Goal: Information Seeking & Learning: Check status

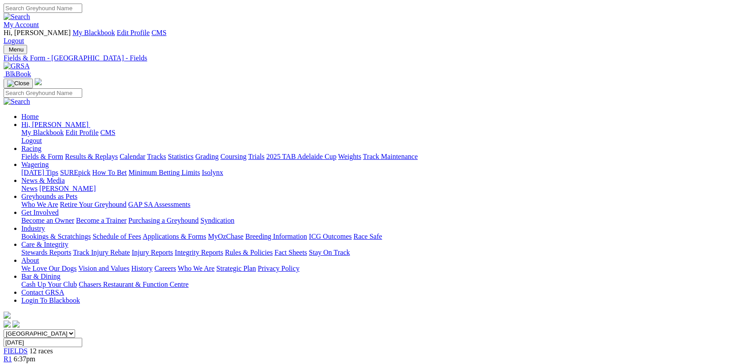
scroll to position [1152, 0]
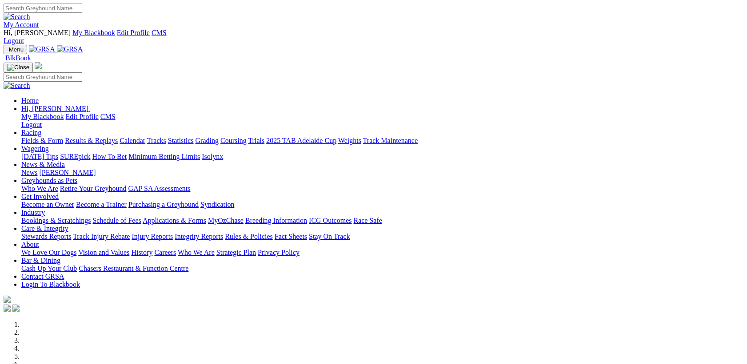
scroll to position [806, 0]
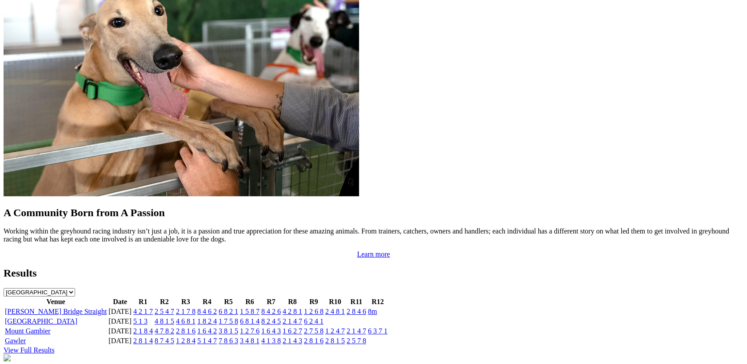
click at [153, 308] on link "4 2 1 7" at bounding box center [143, 312] width 20 height 8
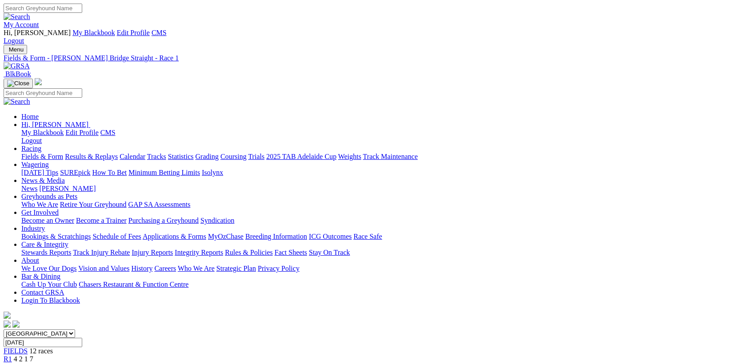
scroll to position [115, 0]
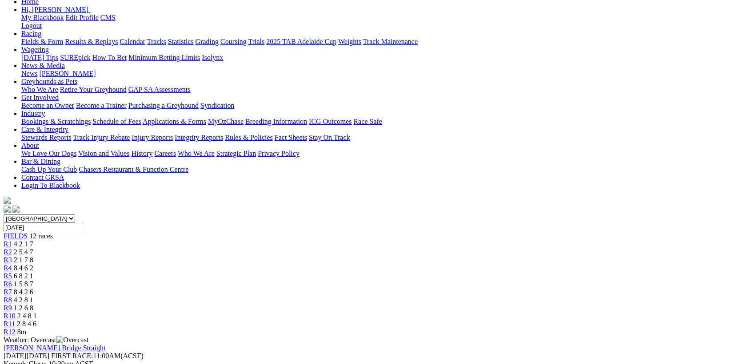
click at [208, 248] on div "R2 2 5 4 7" at bounding box center [374, 252] width 740 height 8
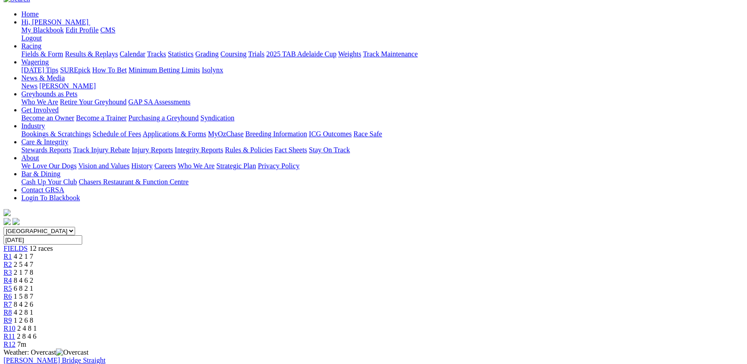
scroll to position [115, 0]
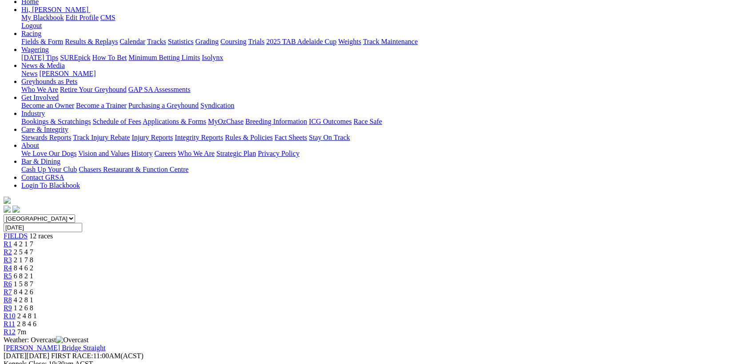
click at [12, 256] on link "R3" at bounding box center [8, 260] width 8 height 8
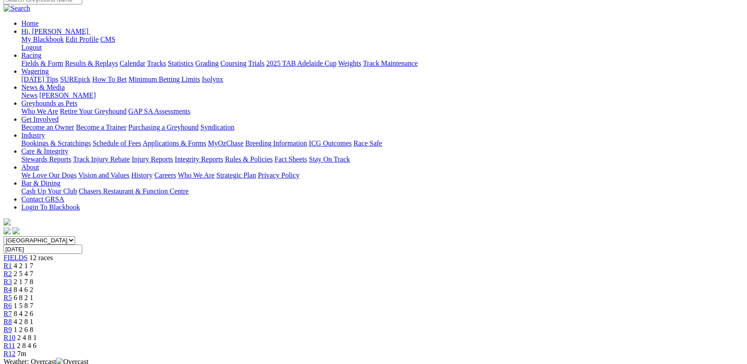
scroll to position [115, 0]
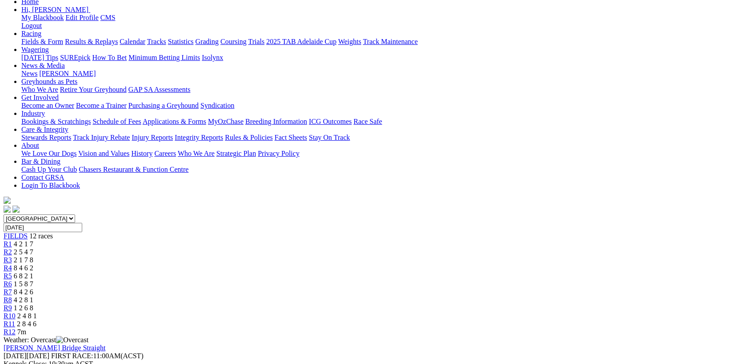
click at [289, 264] on div "R4 8 4 6 2" at bounding box center [374, 268] width 740 height 8
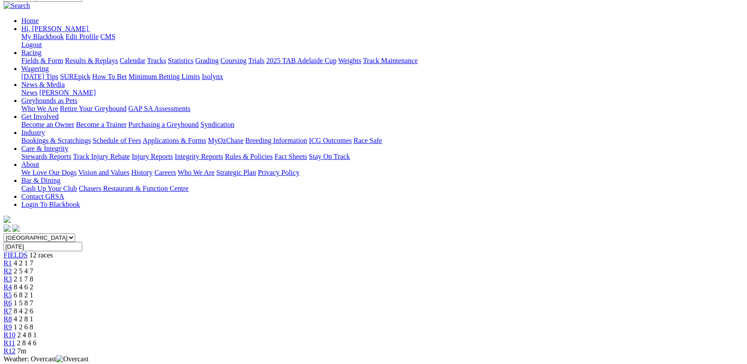
scroll to position [115, 0]
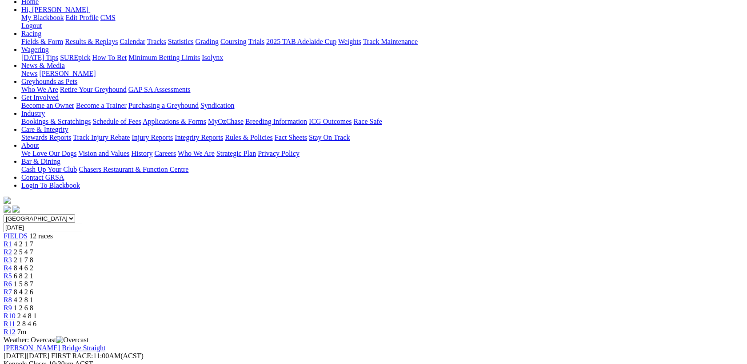
click at [33, 272] on span "6 8 2 1" at bounding box center [24, 276] width 20 height 8
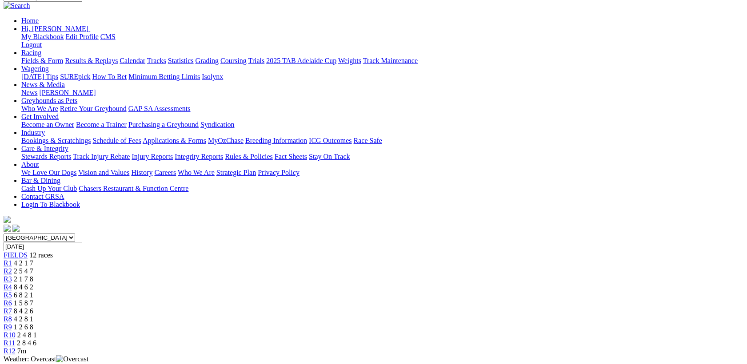
scroll to position [115, 0]
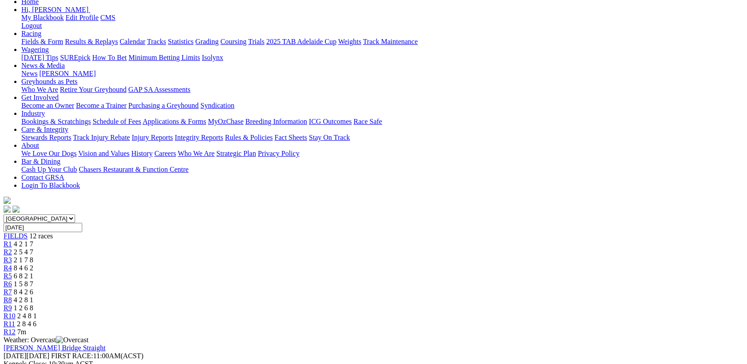
click at [33, 280] on span "1 5 8 7" at bounding box center [24, 284] width 20 height 8
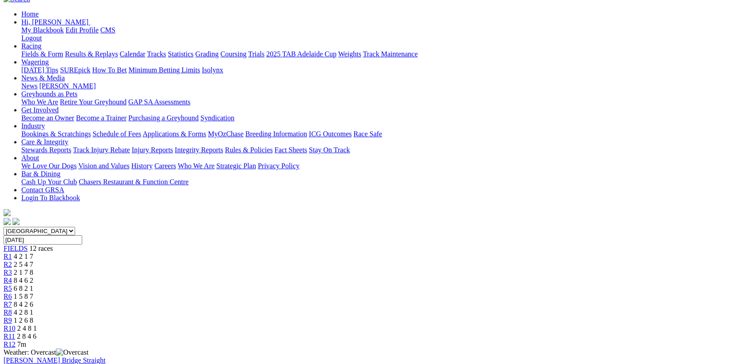
scroll to position [115, 0]
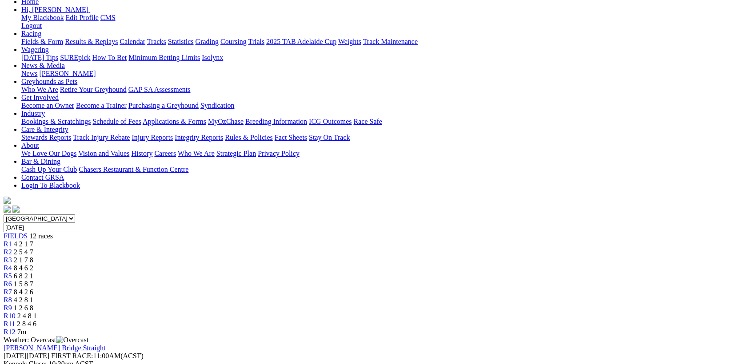
click at [33, 288] on span "8 4 2 6" at bounding box center [24, 292] width 20 height 8
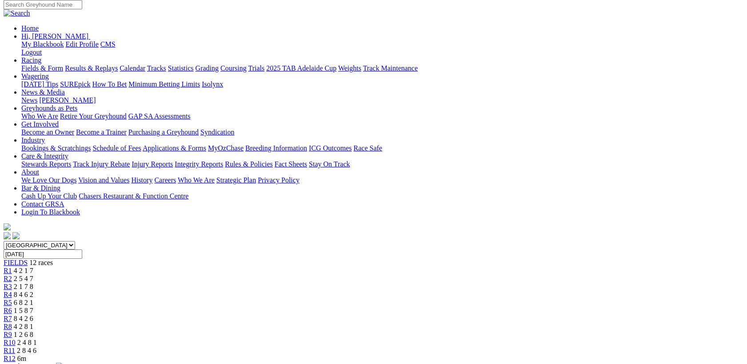
scroll to position [115, 0]
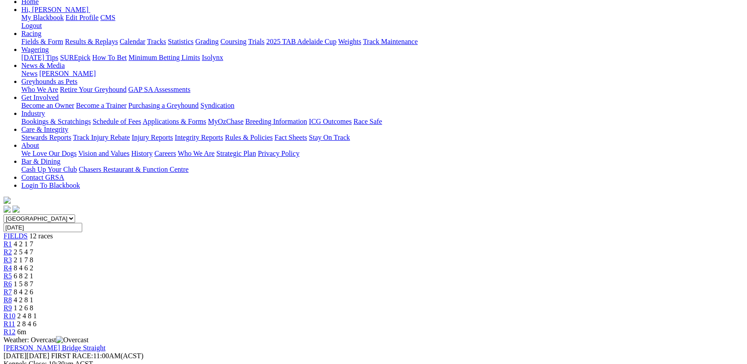
click at [33, 296] on span "4 2 8 1" at bounding box center [24, 300] width 20 height 8
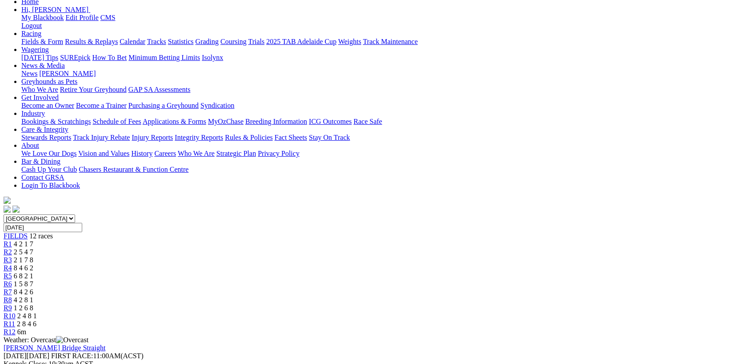
click at [540, 215] on div "[GEOGRAPHIC_DATA] [GEOGRAPHIC_DATA] [GEOGRAPHIC_DATA] [GEOGRAPHIC_DATA] [GEOGRA…" at bounding box center [374, 276] width 740 height 122
click at [547, 312] on div "R10 2 4 8 1" at bounding box center [374, 316] width 740 height 8
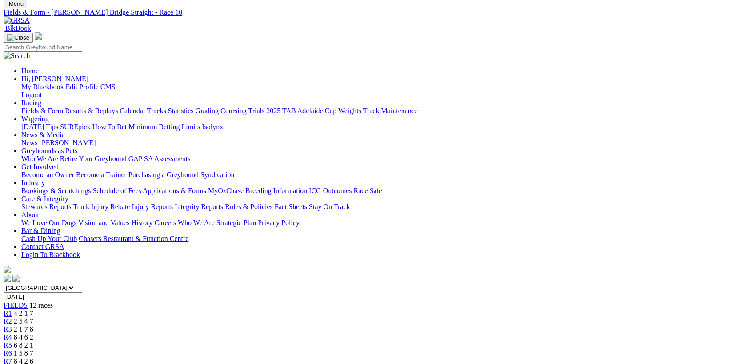
scroll to position [115, 0]
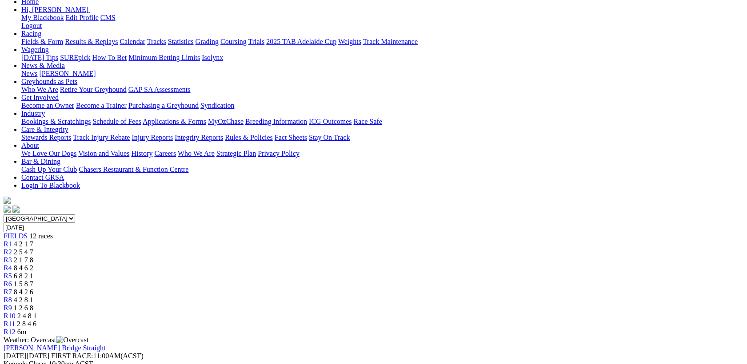
click at [36, 320] on span "2 8 4 6" at bounding box center [27, 324] width 20 height 8
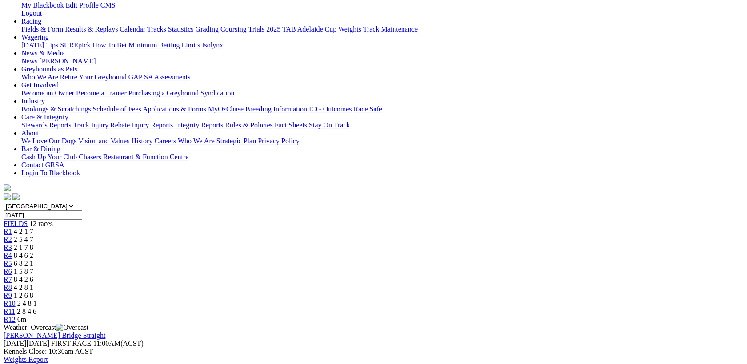
scroll to position [115, 0]
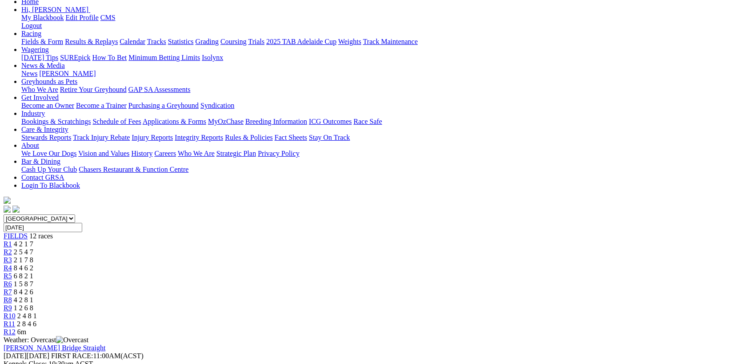
click at [383, 280] on div "R6 1 5 8 7" at bounding box center [374, 284] width 740 height 8
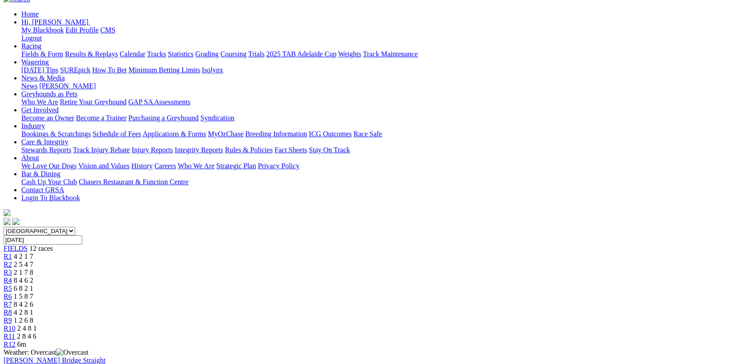
scroll to position [115, 0]
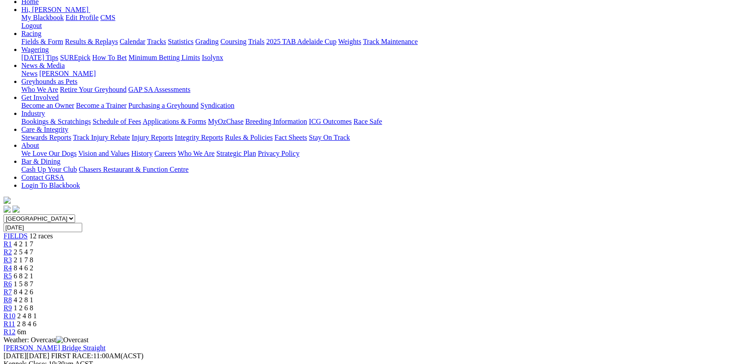
click at [36, 320] on span "2 8 4 6" at bounding box center [27, 324] width 20 height 8
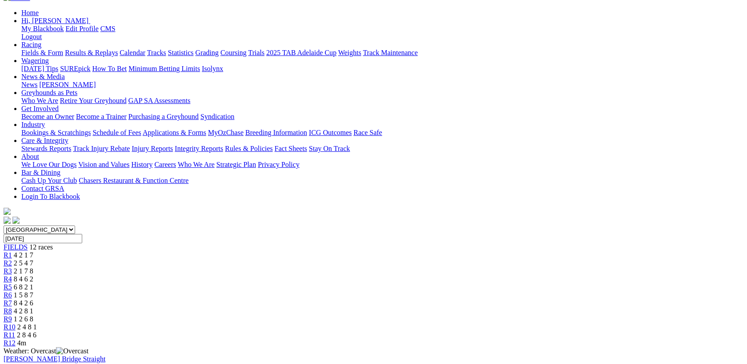
scroll to position [115, 0]
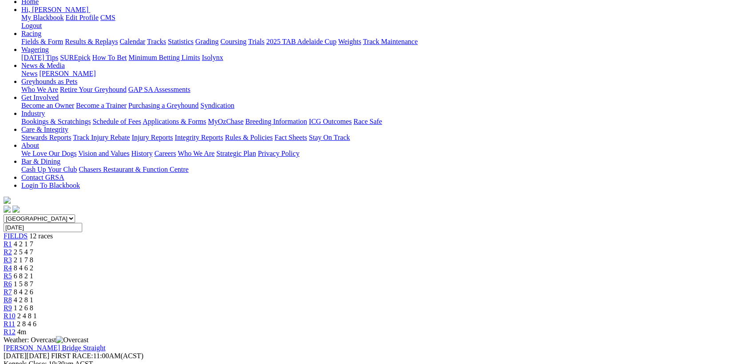
click at [33, 280] on span "1 5 8 7" at bounding box center [24, 284] width 20 height 8
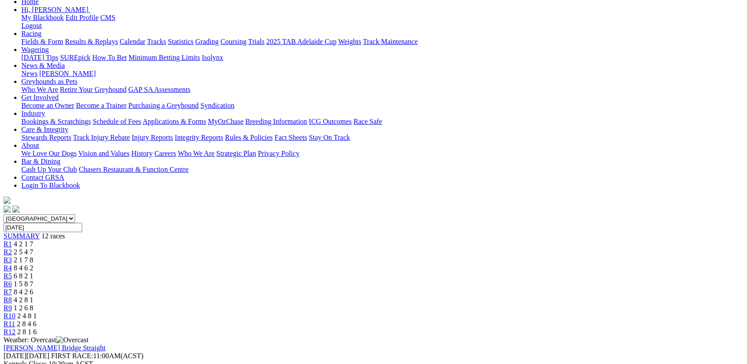
click at [170, 240] on div "R1 4 2 1 7" at bounding box center [374, 244] width 740 height 8
